Goal: Entertainment & Leisure: Consume media (video, audio)

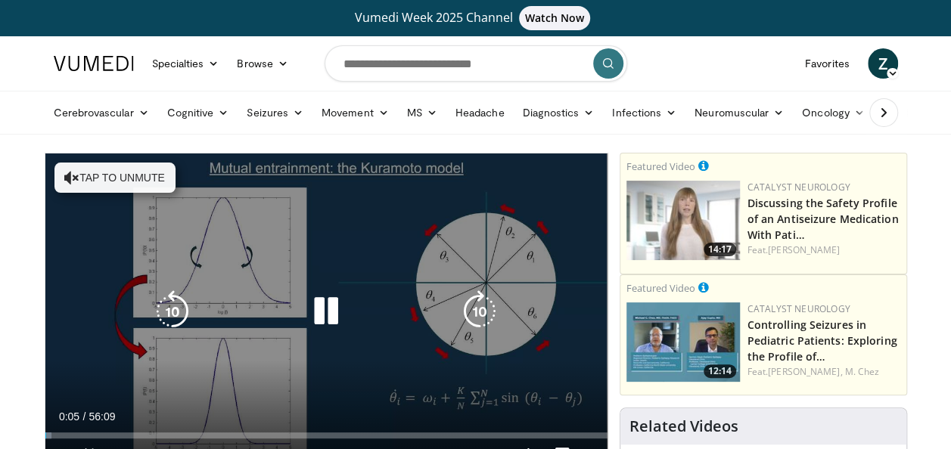
click at [328, 322] on icon "Video Player" at bounding box center [326, 312] width 42 height 42
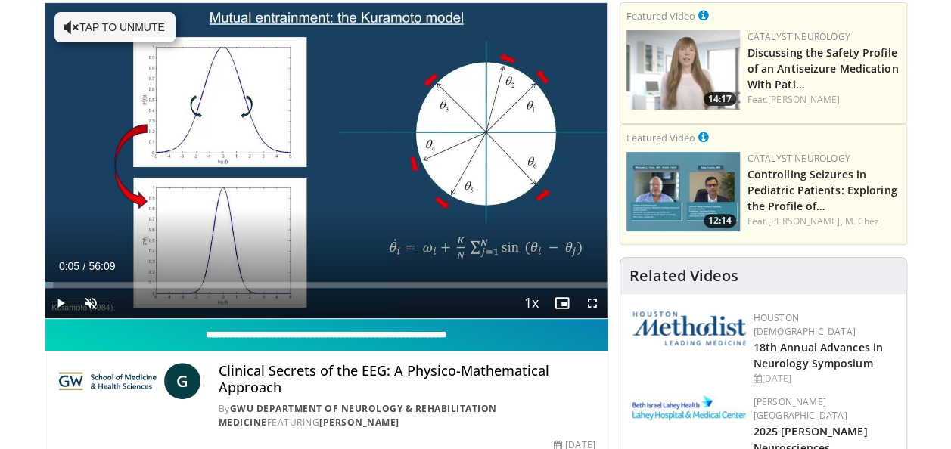
scroll to position [151, 0]
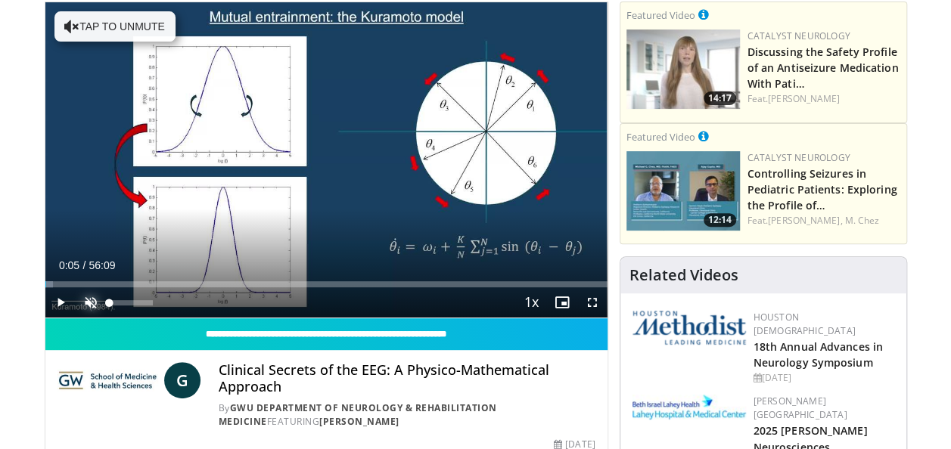
click at [98, 303] on span "Video Player" at bounding box center [91, 302] width 30 height 30
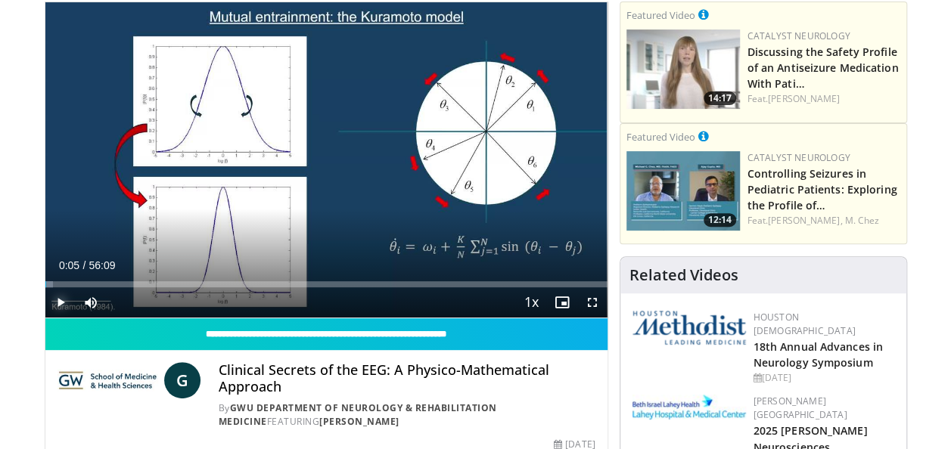
click at [55, 301] on span "Video Player" at bounding box center [60, 302] width 30 height 30
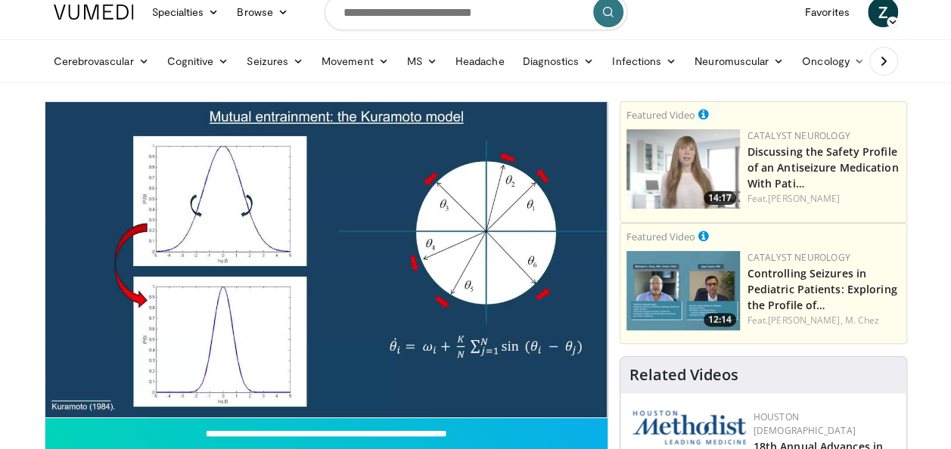
scroll to position [76, 0]
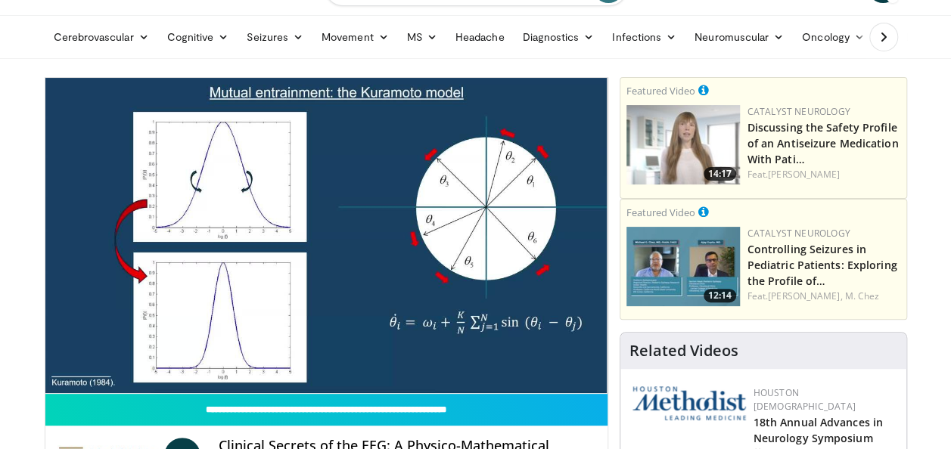
click at [603, 24] on li "Infections [MEDICAL_DATA] [MEDICAL_DATA] [MEDICAL_DATA] Spinal [MEDICAL_DATA] I…" at bounding box center [644, 37] width 82 height 30
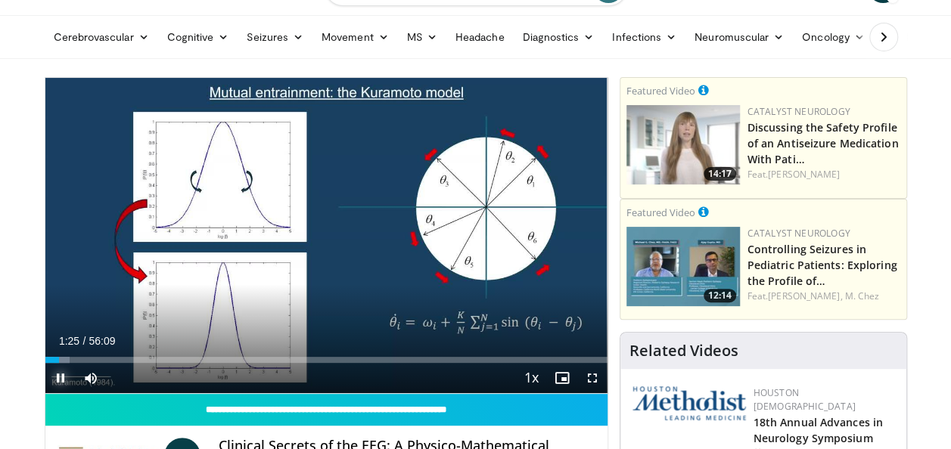
click at [62, 377] on span "Video Player" at bounding box center [60, 378] width 30 height 30
click at [57, 380] on span "Video Player" at bounding box center [60, 378] width 30 height 30
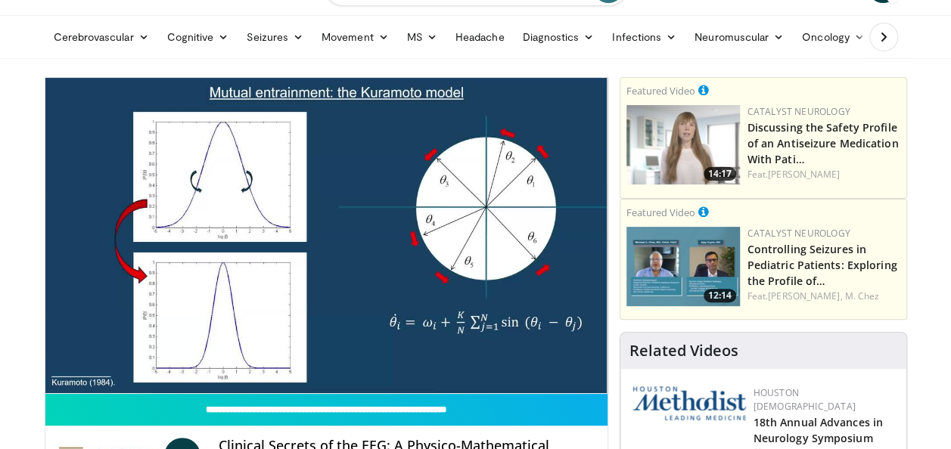
click at [593, 21] on ul "Cerebrovascular [MEDICAL_DATA] Stroke [MEDICAL_DATA] Stroke Prevention [MEDICAL…" at bounding box center [587, 37] width 1084 height 42
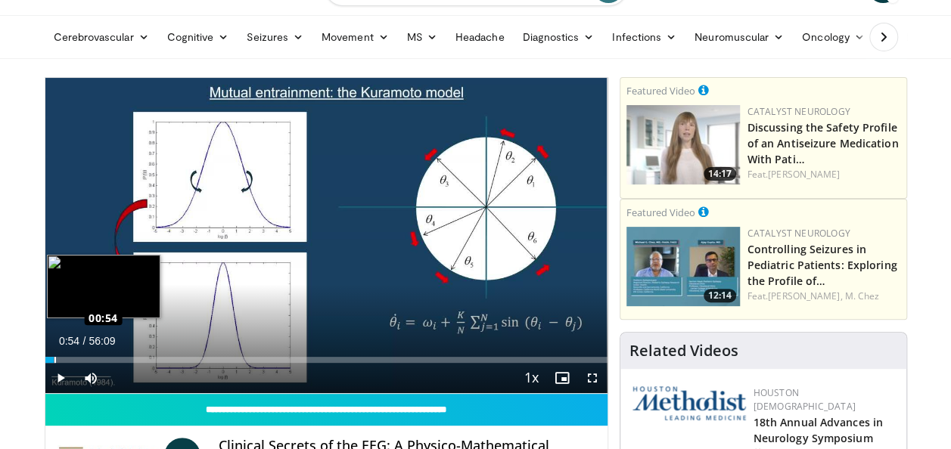
drag, startPoint x: 67, startPoint y: 362, endPoint x: 54, endPoint y: 362, distance: 12.9
click at [54, 362] on div "Loaded : 1.77% 00:54 00:54" at bounding box center [326, 360] width 562 height 6
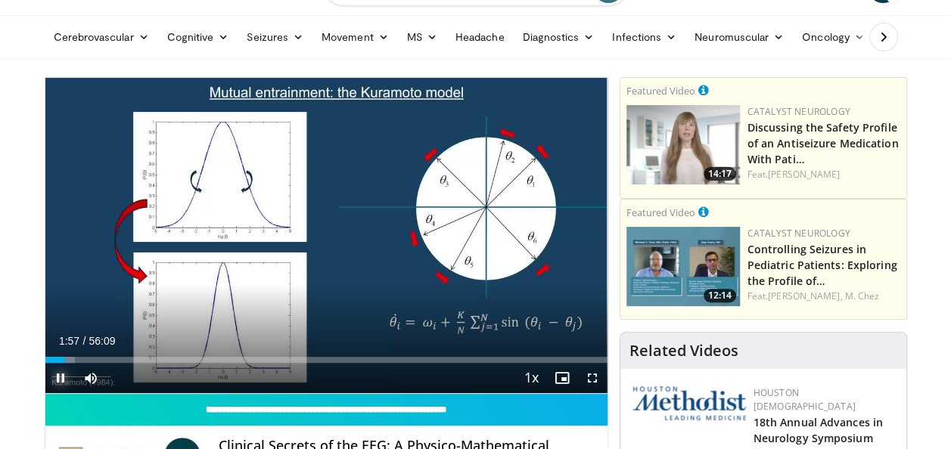
click at [62, 375] on span "Video Player" at bounding box center [60, 378] width 30 height 30
click at [98, 386] on span "Video Player" at bounding box center [91, 378] width 30 height 30
